Goal: Navigation & Orientation: Find specific page/section

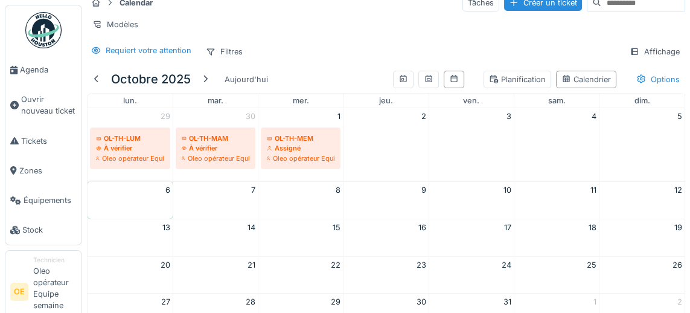
scroll to position [14, 0]
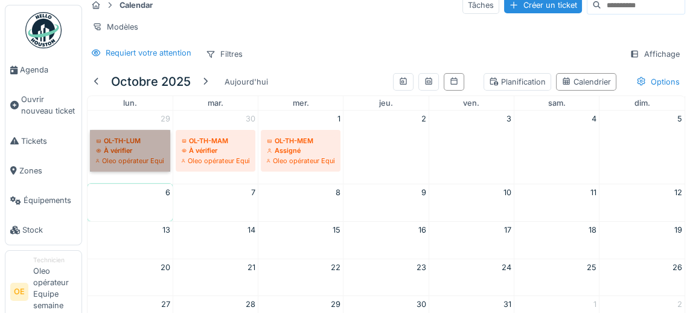
click at [116, 147] on link "OL-TH-LUM À vérifier Oleo opérateur Equipe semaine matin" at bounding box center [130, 151] width 80 height 42
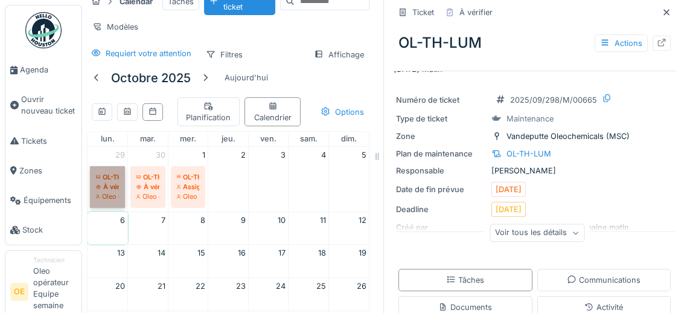
scroll to position [33, 0]
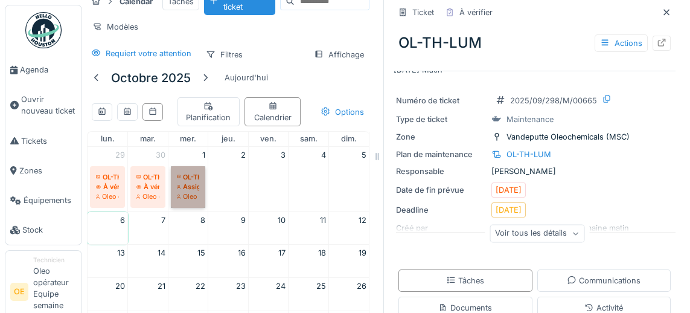
click at [188, 179] on link "OL-TH-MEM Assigné Oleo opérateur Equipe semaine matin" at bounding box center [188, 187] width 35 height 42
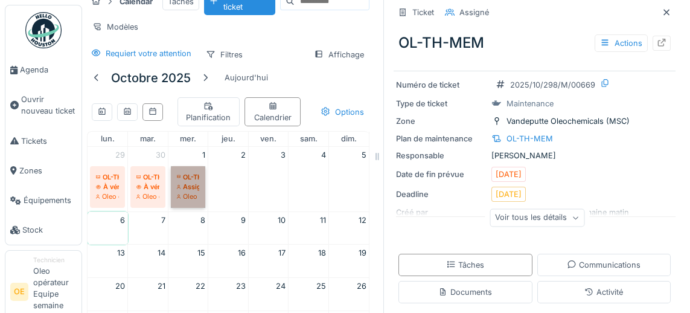
scroll to position [51, 0]
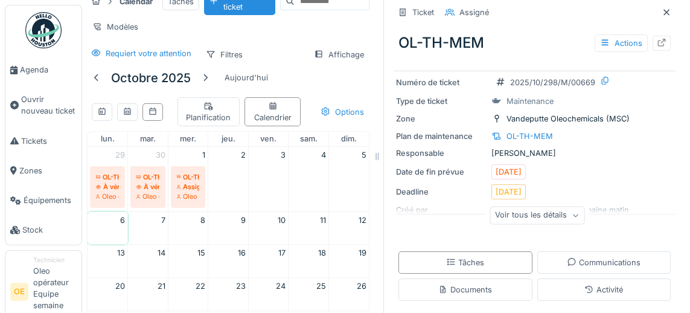
click at [537, 131] on div "OL-TH-MEM" at bounding box center [529, 135] width 46 height 11
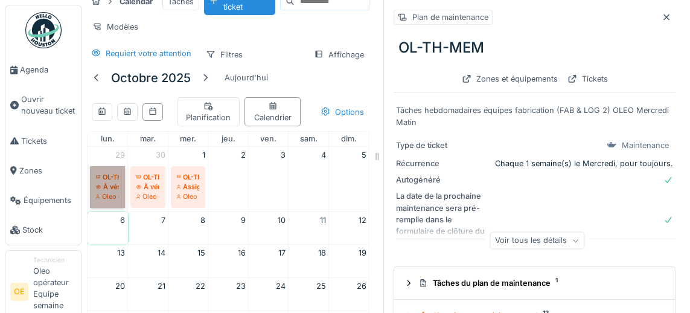
click at [107, 183] on link "OL-TH-LUM À vérifier Oleo opérateur Equipe semaine matin" at bounding box center [107, 187] width 35 height 42
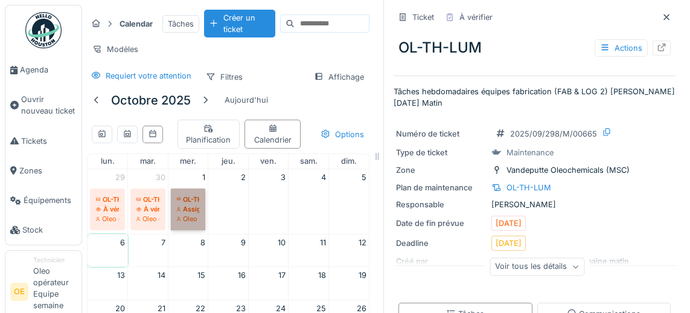
click at [196, 208] on link "OL-TH-MEM Assigné Oleo opérateur Equipe semaine matin" at bounding box center [188, 209] width 35 height 42
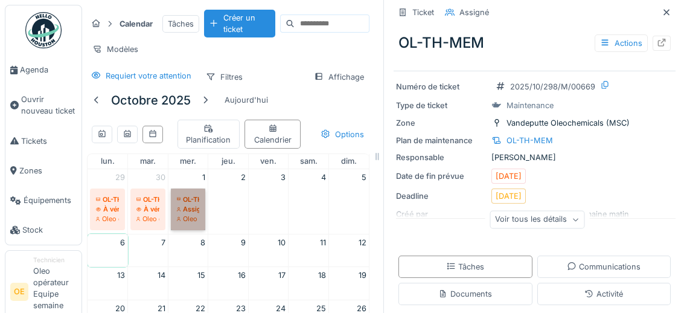
scroll to position [51, 0]
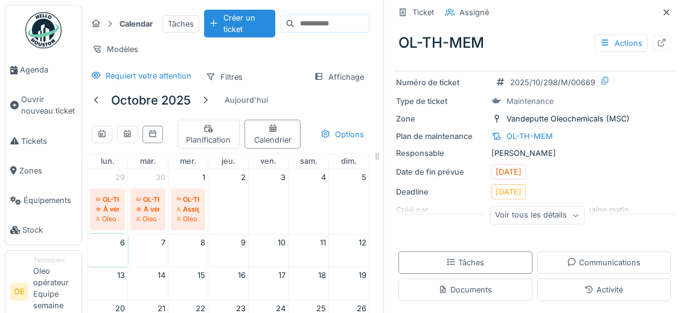
click at [573, 215] on icon at bounding box center [575, 215] width 5 height 3
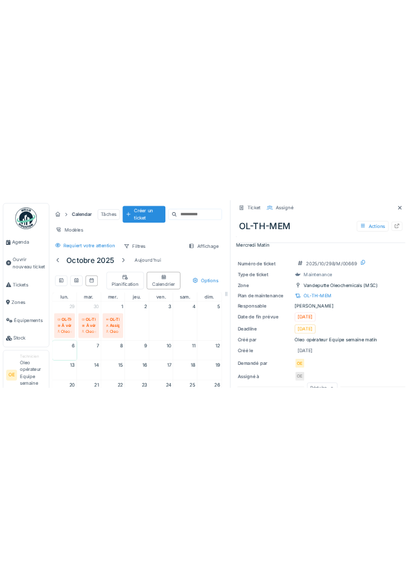
scroll to position [28, 0]
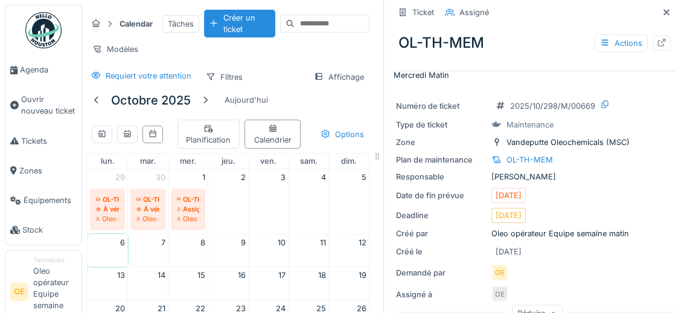
click at [661, 47] on div at bounding box center [662, 42] width 10 height 11
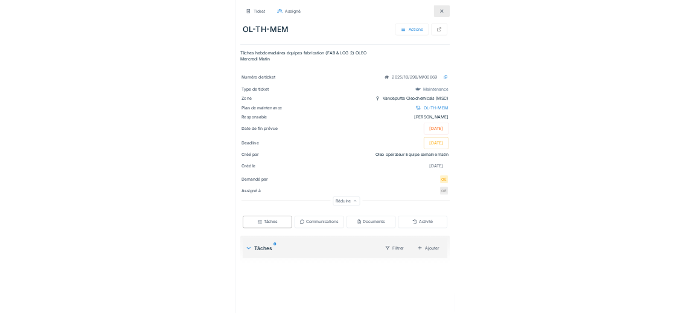
scroll to position [0, 0]
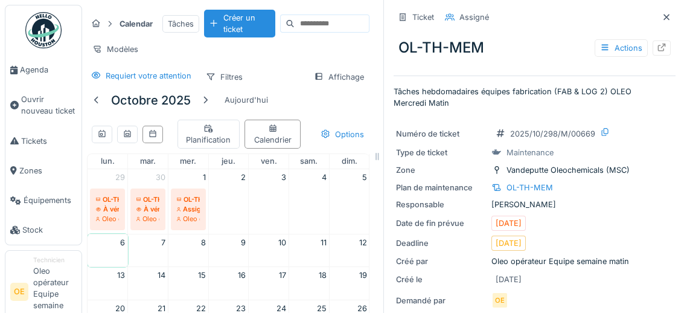
click at [47, 31] on img at bounding box center [43, 30] width 36 height 36
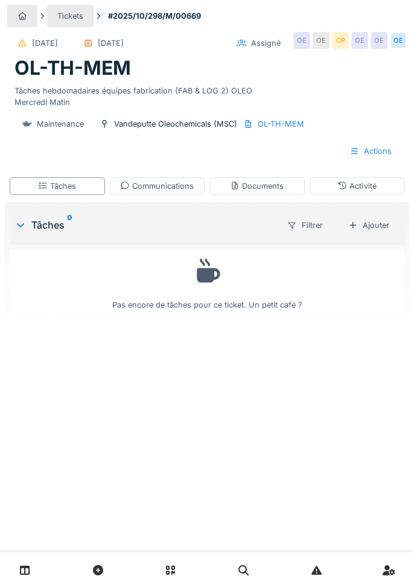
click at [272, 127] on div "OL-TH-MEM" at bounding box center [281, 123] width 46 height 11
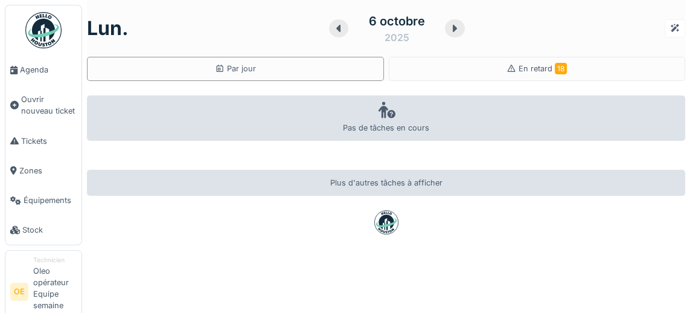
click at [452, 32] on icon at bounding box center [454, 29] width 12 height 10
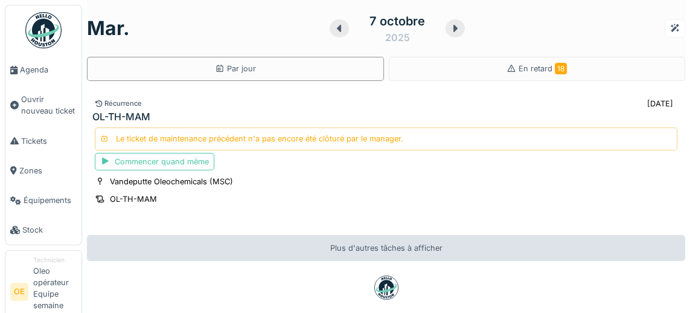
click at [453, 35] on div at bounding box center [454, 28] width 19 height 18
click at [144, 200] on div "OL-TH-MEM" at bounding box center [133, 198] width 46 height 11
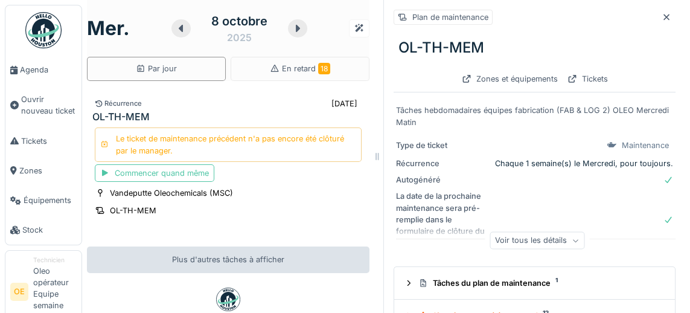
scroll to position [58, 0]
click at [408, 279] on icon at bounding box center [409, 283] width 10 height 8
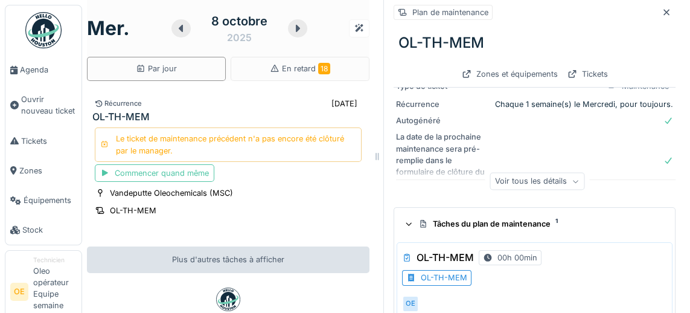
scroll to position [59, 0]
click at [442, 270] on div "OL-TH-MEM" at bounding box center [436, 277] width 69 height 15
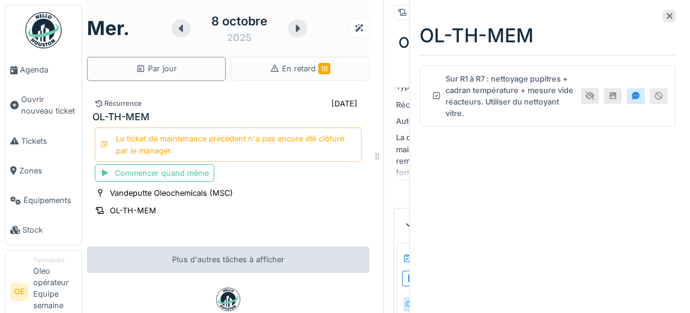
click at [672, 17] on icon at bounding box center [670, 16] width 10 height 8
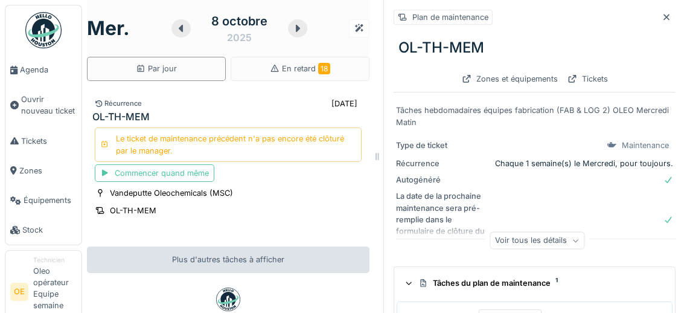
click at [182, 32] on icon at bounding box center [181, 29] width 12 height 10
click at [43, 34] on img at bounding box center [43, 30] width 36 height 36
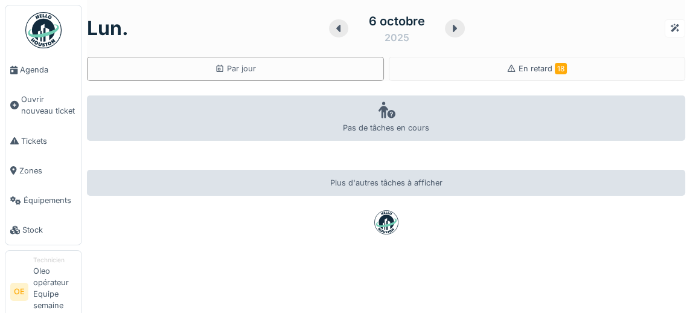
click at [463, 30] on div at bounding box center [454, 28] width 19 height 18
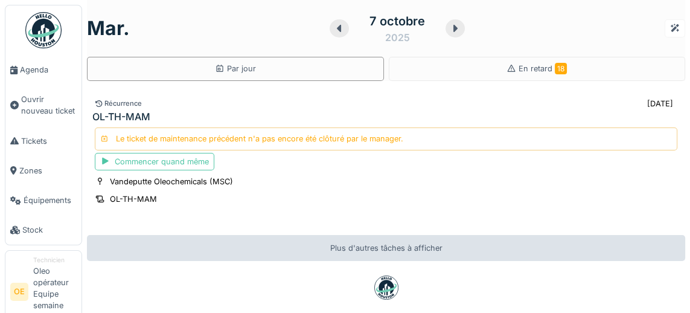
click at [31, 76] on link "Agenda" at bounding box center [43, 70] width 76 height 30
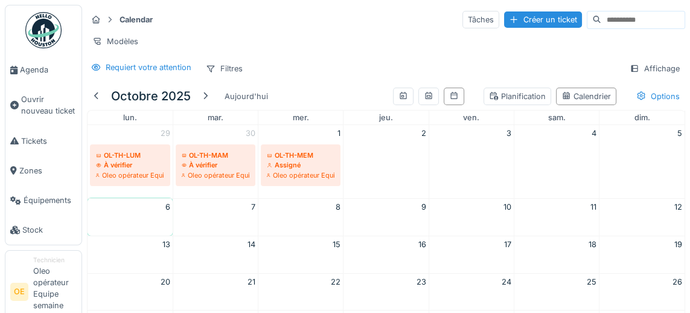
click at [582, 98] on div "Calendrier" at bounding box center [585, 96] width 49 height 11
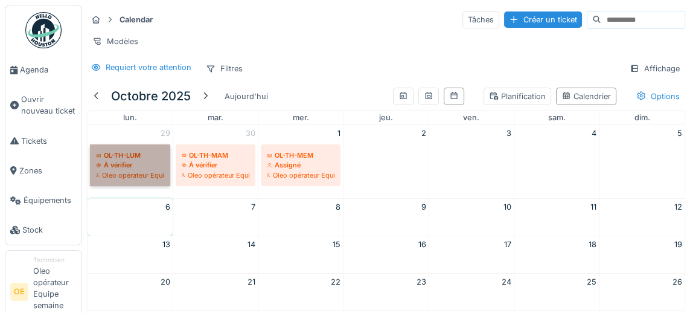
click at [132, 159] on link "OL-TH-LUM À vérifier Oleo opérateur Equipe semaine matin" at bounding box center [130, 165] width 80 height 42
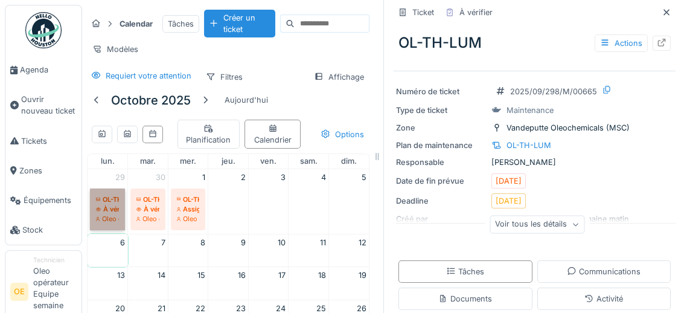
scroll to position [51, 0]
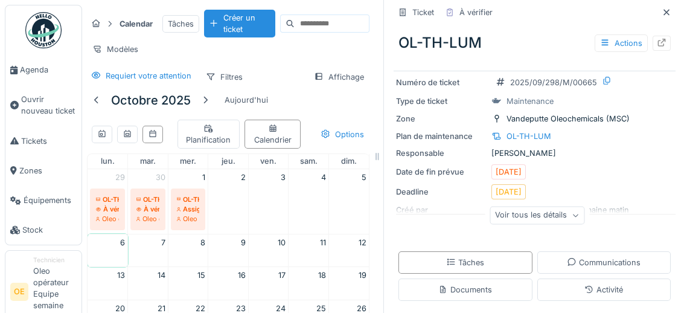
click at [488, 263] on div "Tâches" at bounding box center [465, 262] width 134 height 22
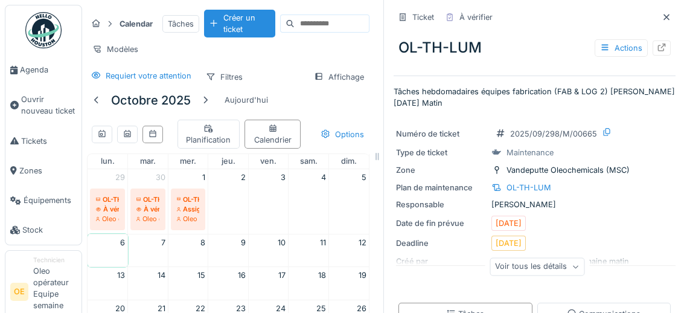
click at [529, 182] on div "OL-TH-LUM" at bounding box center [528, 187] width 45 height 11
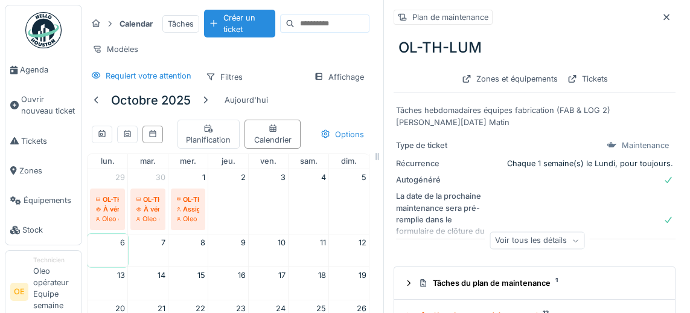
click at [553, 246] on div "Voir tous les détails" at bounding box center [537, 241] width 95 height 18
